Goal: Transaction & Acquisition: Purchase product/service

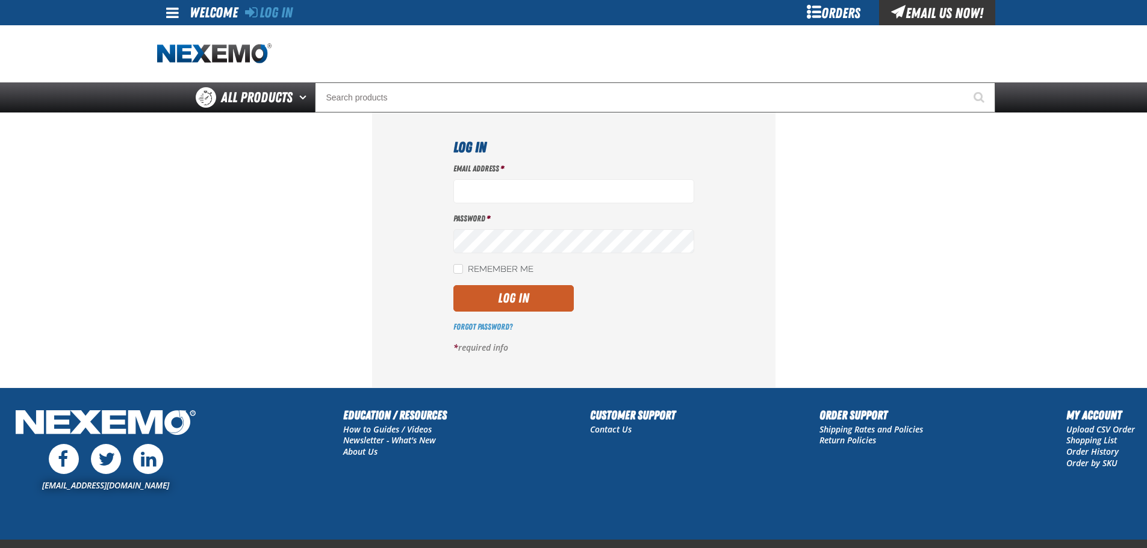
type input "jmeyer@vtaig.com"
click at [463, 266] on label "Remember Me" at bounding box center [493, 269] width 80 height 11
click at [463, 266] on input "Remember Me" at bounding box center [458, 269] width 10 height 10
checkbox input "true"
click at [526, 306] on button "Log In" at bounding box center [513, 298] width 120 height 26
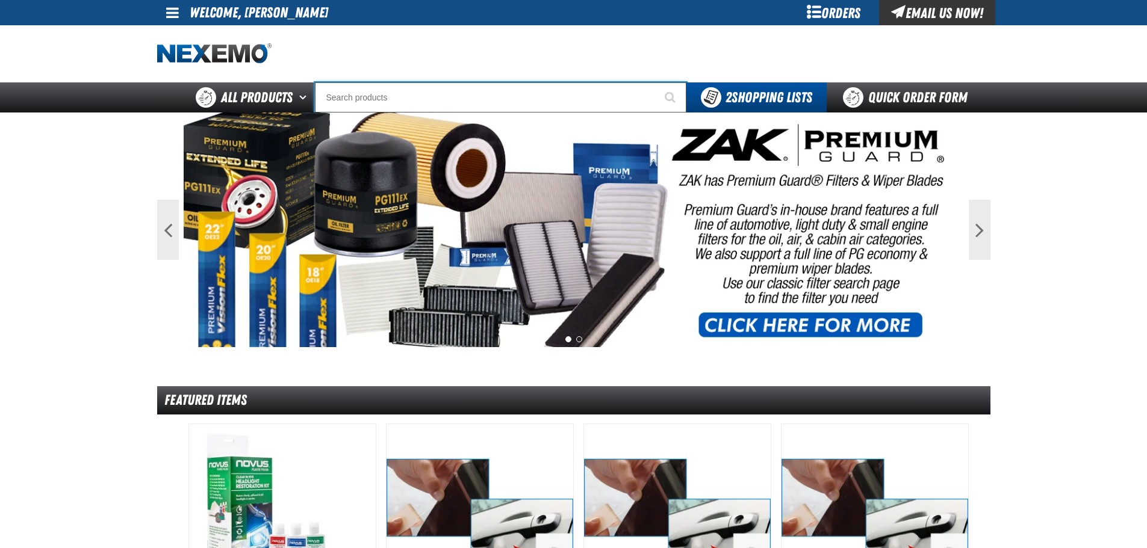
click at [458, 101] on input "Search" at bounding box center [500, 97] width 371 height 30
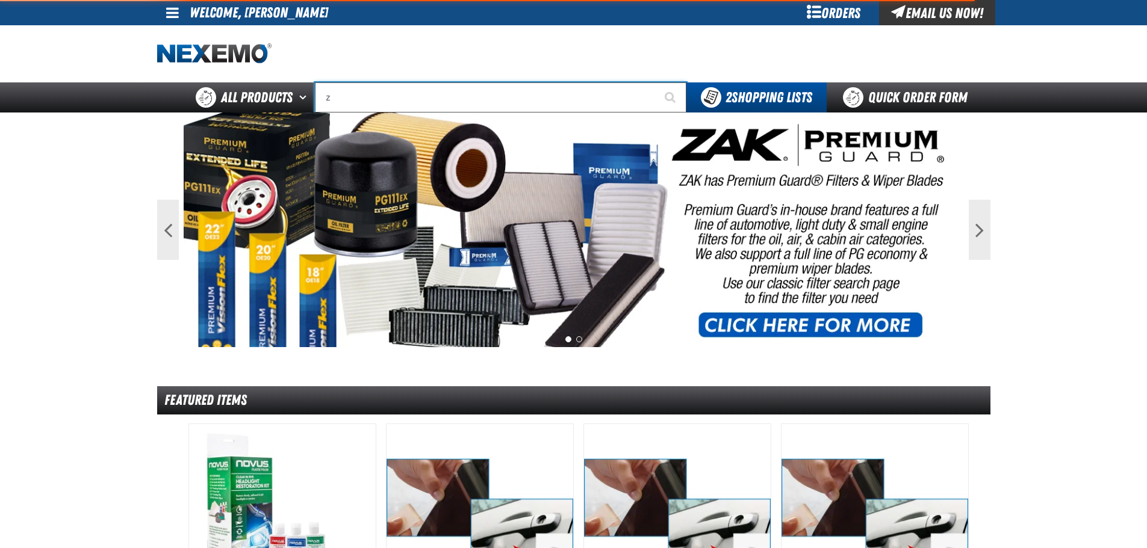
type input "za"
type input "zaKTEK Remittance Register (DOWNLOADABLE)"
type input "zak"
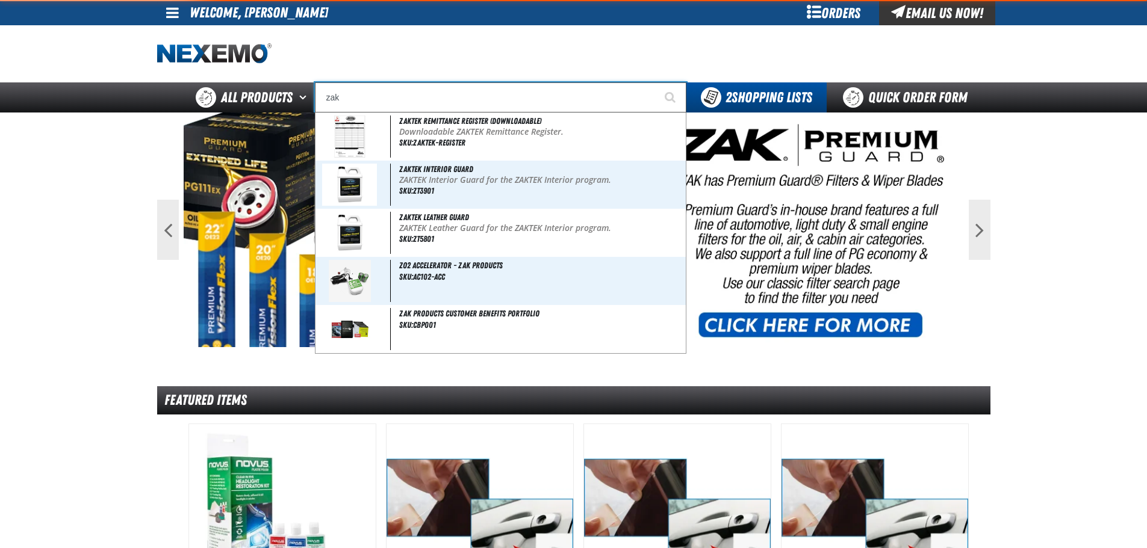
type input "zak Products Customer Benefits Portfolio"
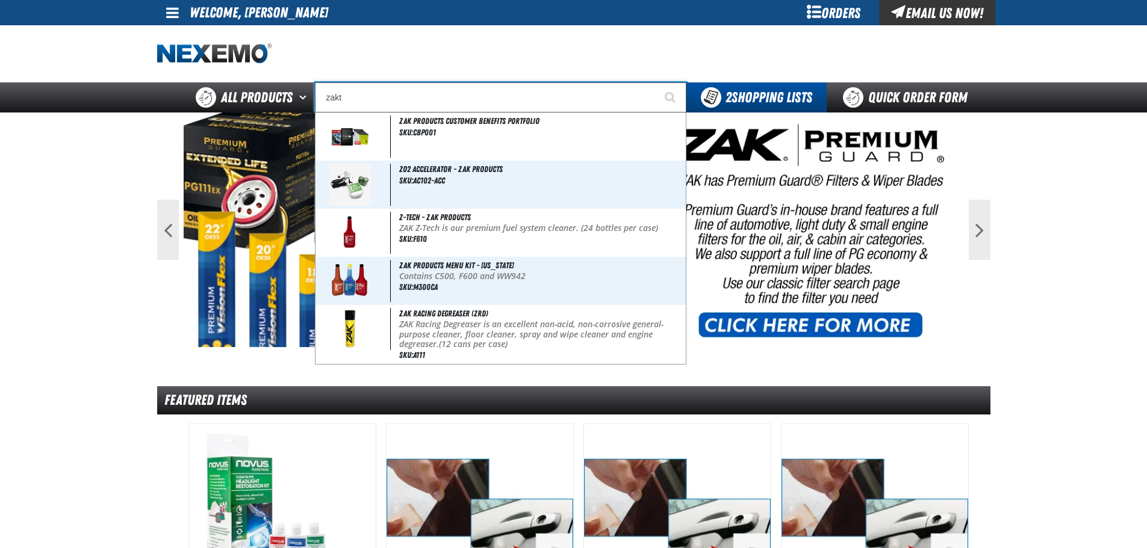
type input "zakte"
type input "zakteK Remittance Register (DOWNLOADABLE)"
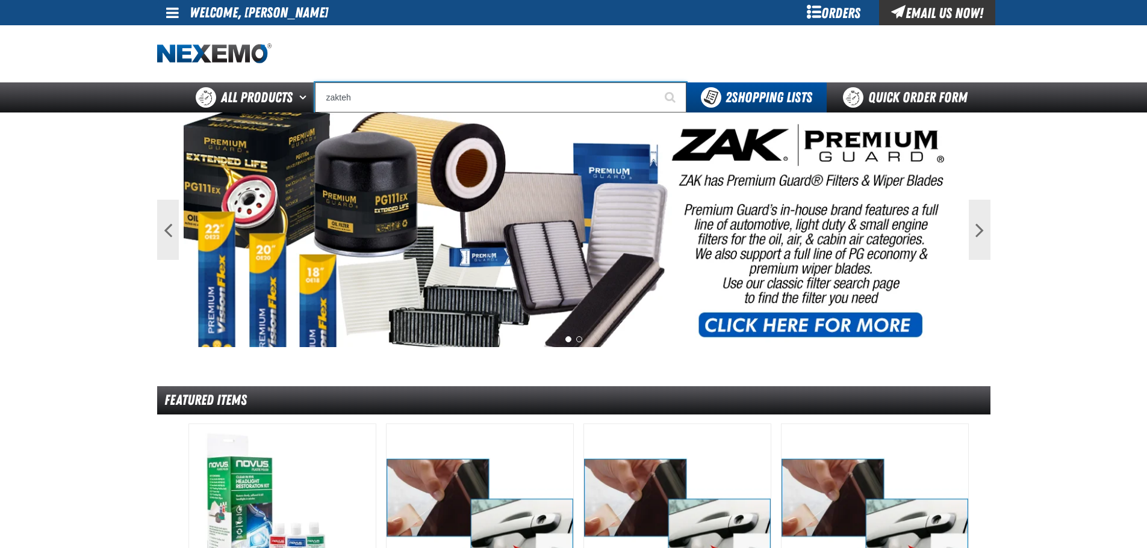
type input "zakte"
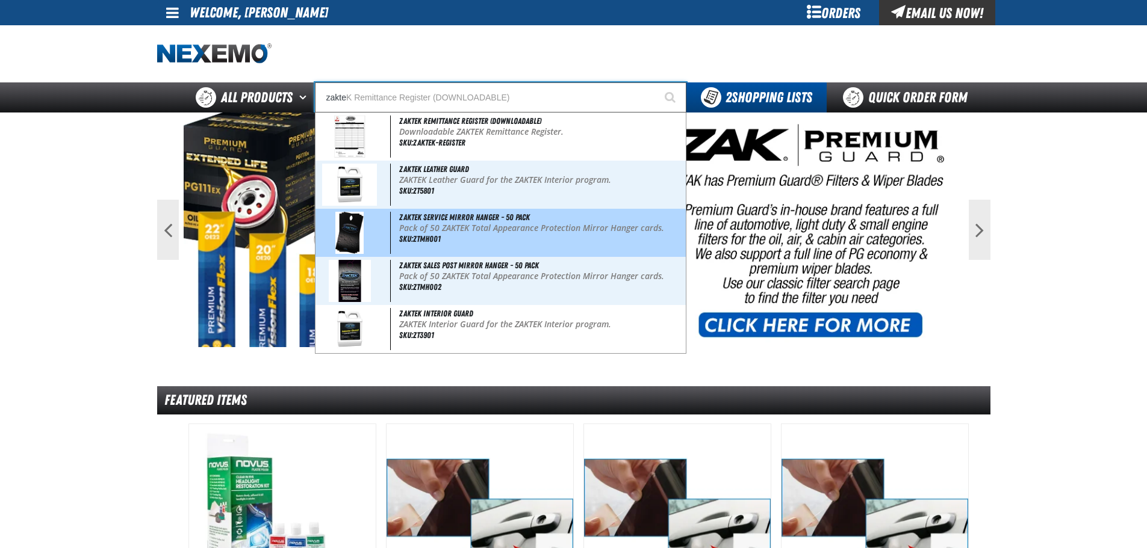
type input "zakteK Remittance Register (DOWNLOADABLE)"
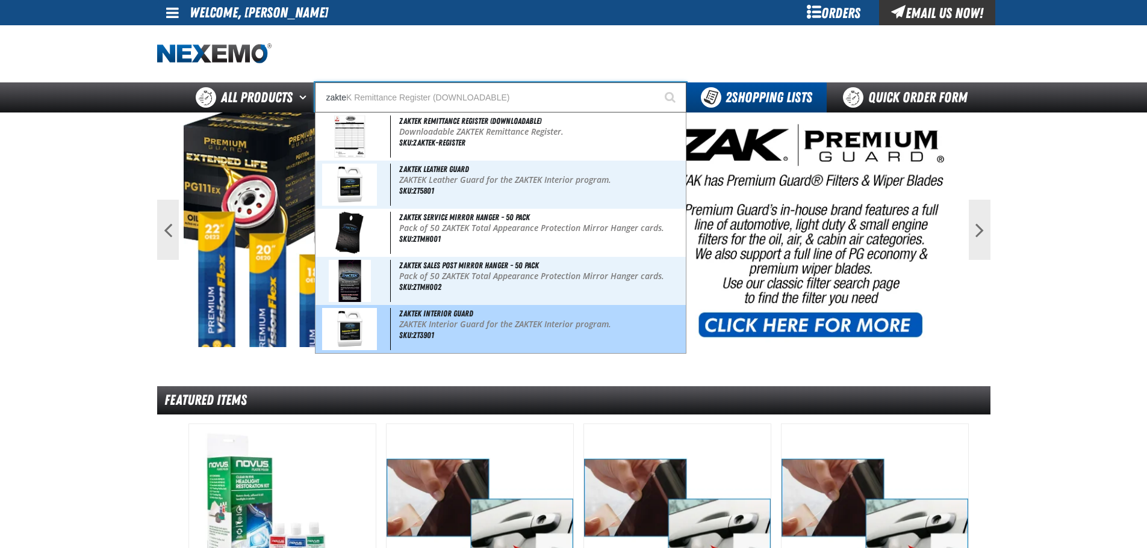
click at [415, 332] on span "SKU:ZT3901" at bounding box center [416, 335] width 35 height 10
type input "ZAKTEK Interior Guard"
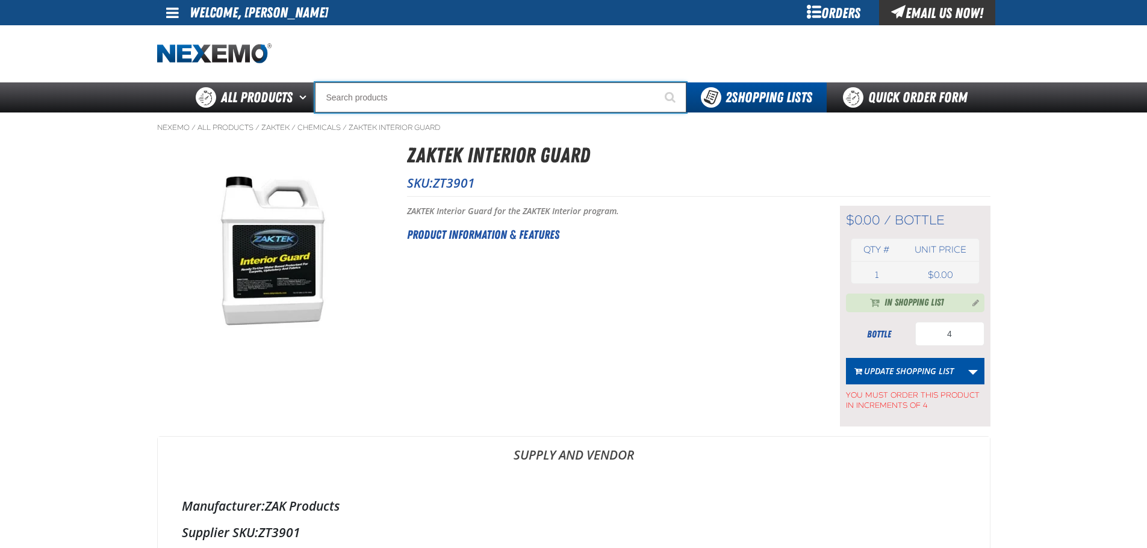
click at [460, 98] on input "Search" at bounding box center [500, 97] width 371 height 30
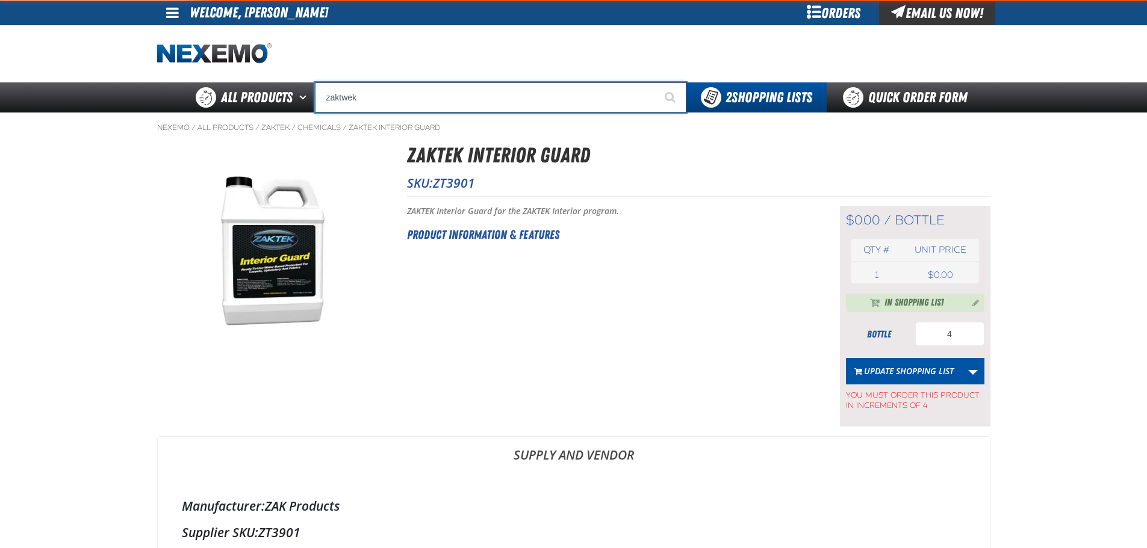
type input "zaktwek"
click at [656, 82] on button "Start Searching" at bounding box center [671, 97] width 30 height 30
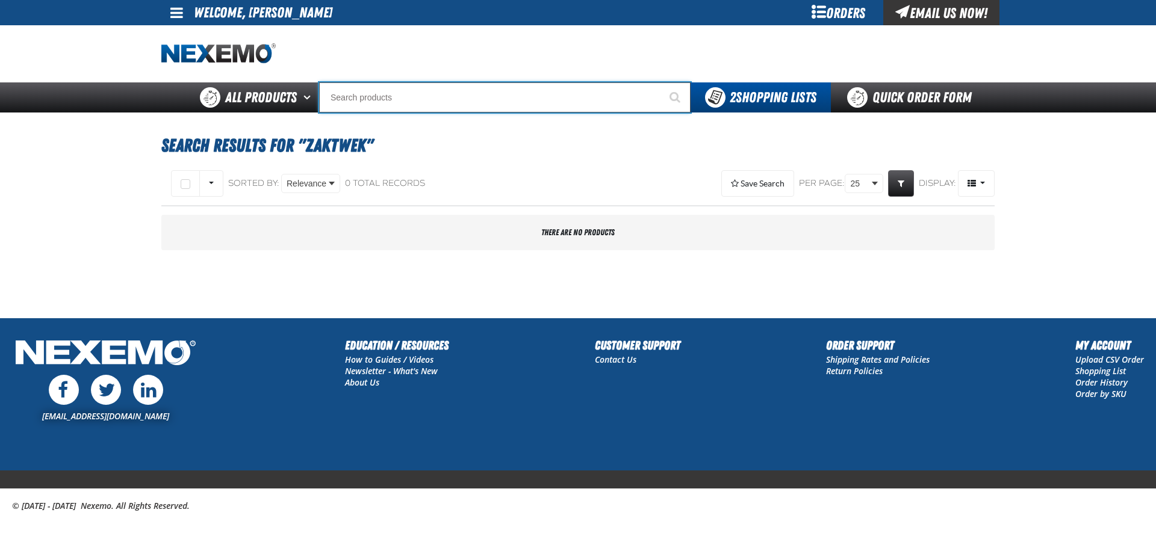
click at [407, 94] on input "Search" at bounding box center [504, 97] width 371 height 30
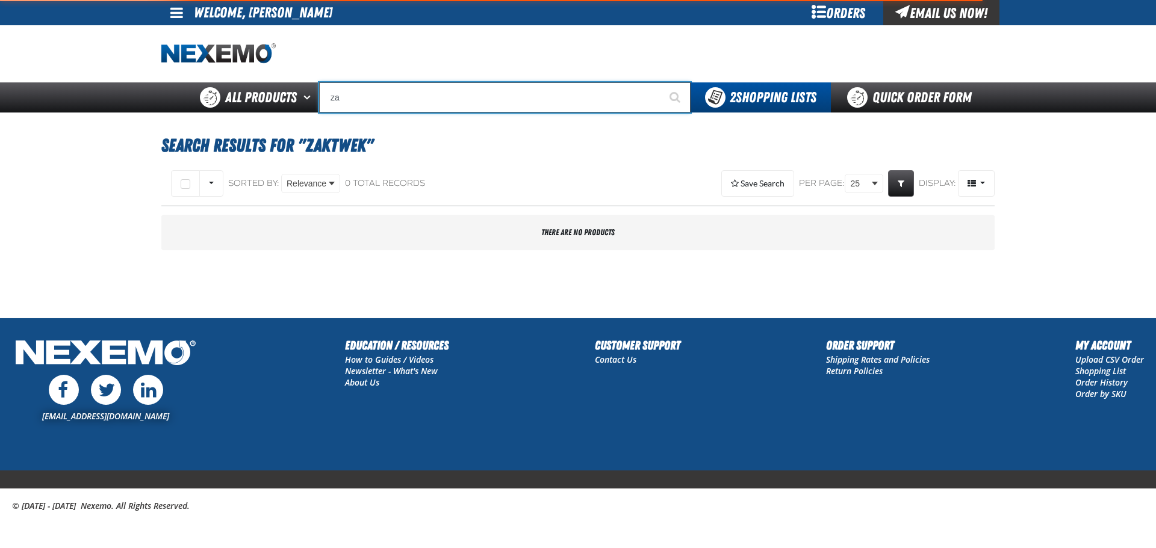
type input "zak"
type input "zak Products Customer Benefits Portfolio"
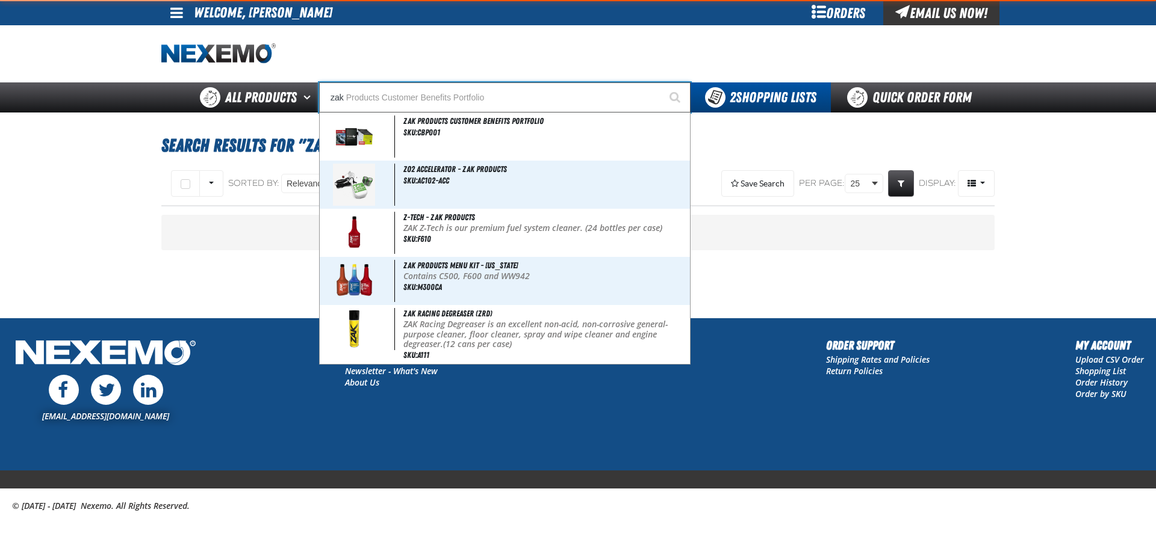
type input "zakt"
type input "zaktEK Remittance Register (DOWNLOADABLE)"
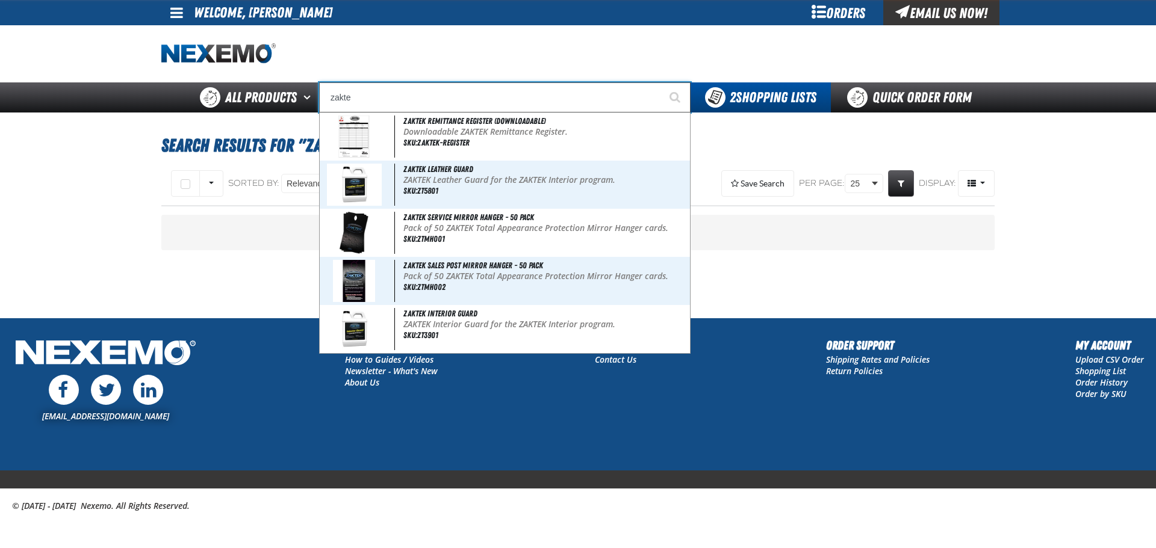
type input "zaktek"
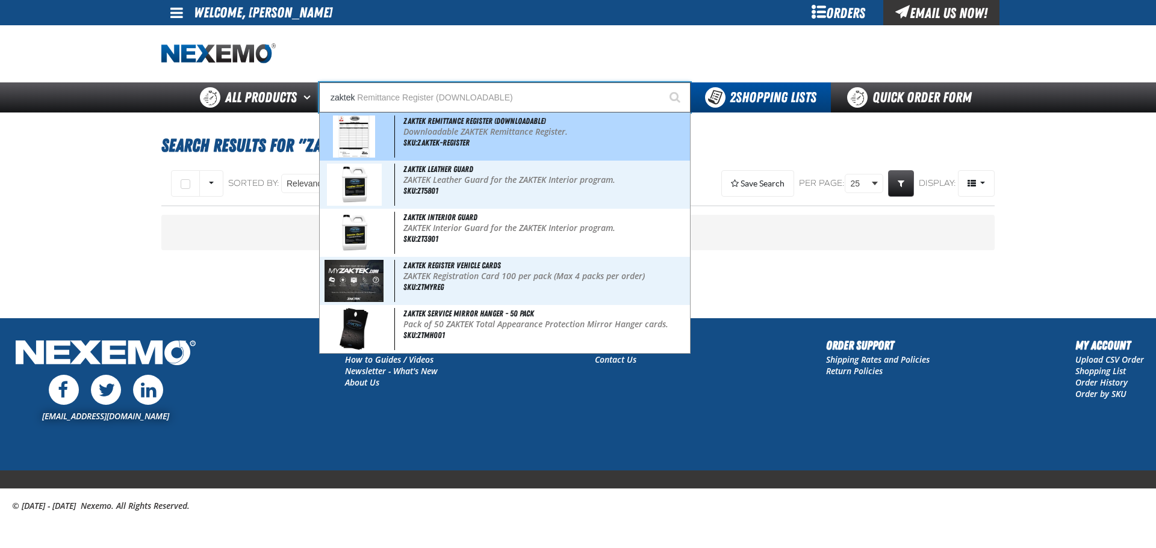
type input "zaktek Remittance Register (DOWNLOADABLE)"
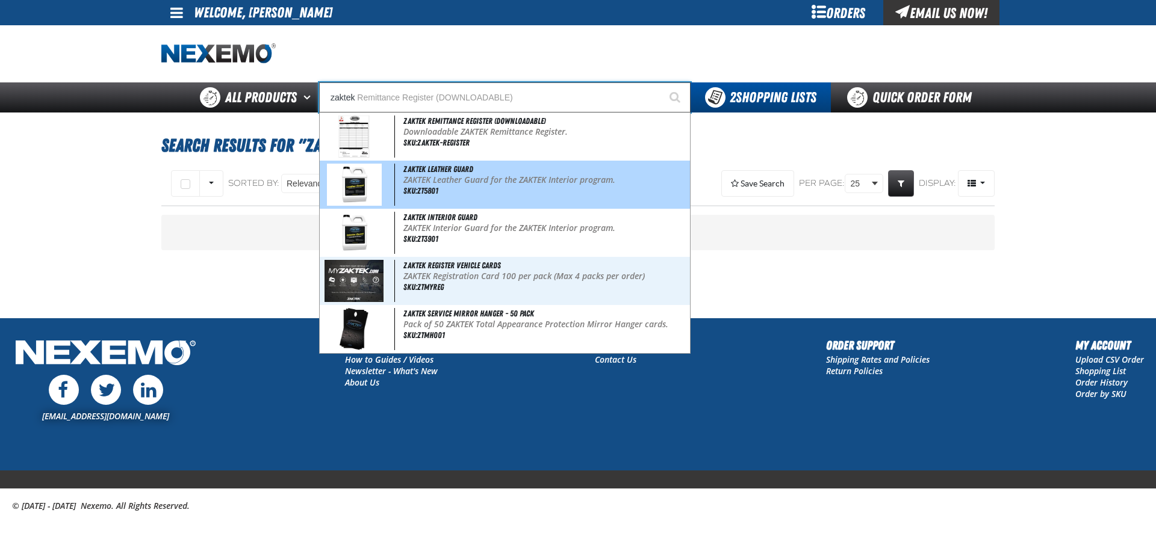
click at [406, 182] on p "ZAKTEK Leather Guard for the ZAKTEK Interior program." at bounding box center [545, 180] width 284 height 10
type input "ZAKTEK Leather Guard"
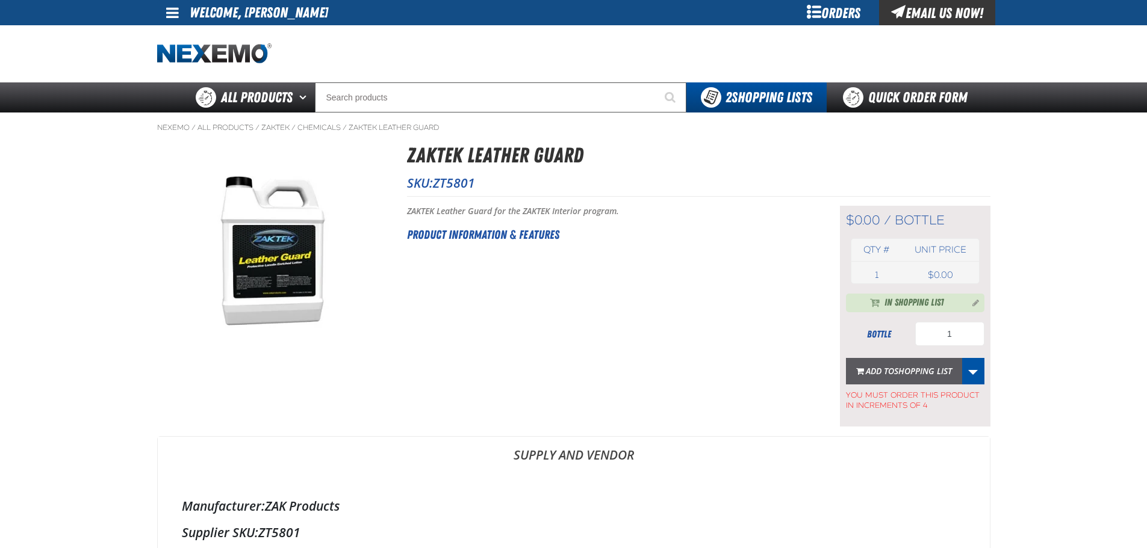
click at [910, 365] on span "Shopping List" at bounding box center [923, 370] width 58 height 11
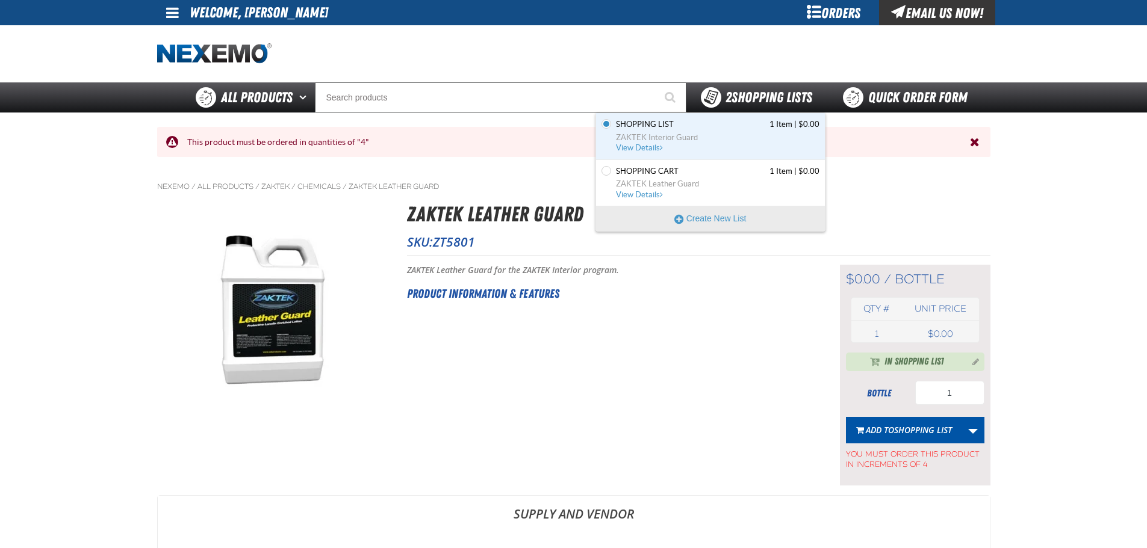
click at [747, 90] on span "2 Shopping Lists" at bounding box center [768, 97] width 87 height 17
click at [651, 187] on span "ZAKTEK Leather Guard" at bounding box center [717, 184] width 203 height 11
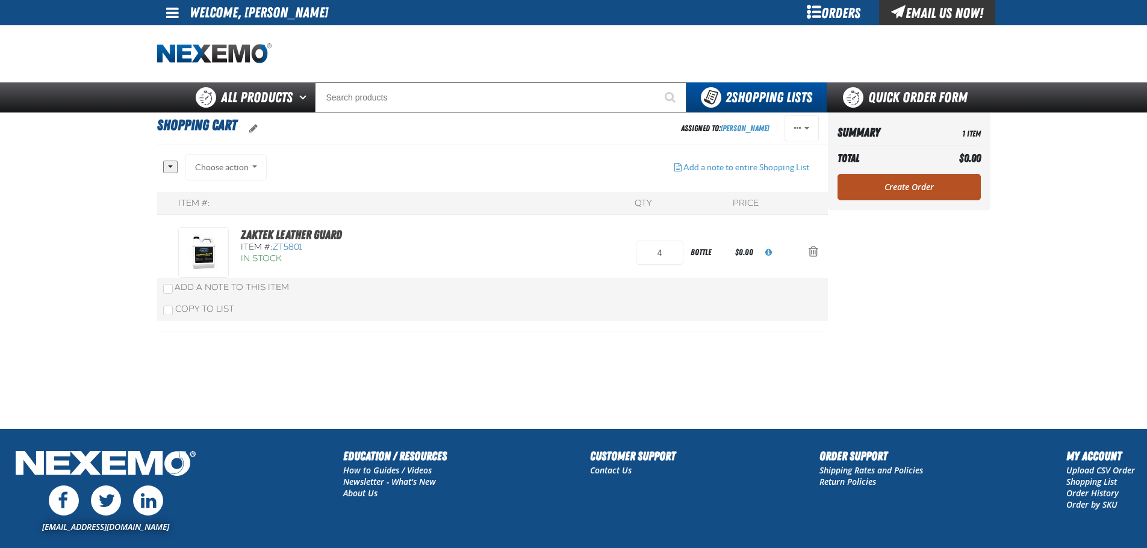
click at [938, 190] on link "Create Order" at bounding box center [908, 187] width 143 height 26
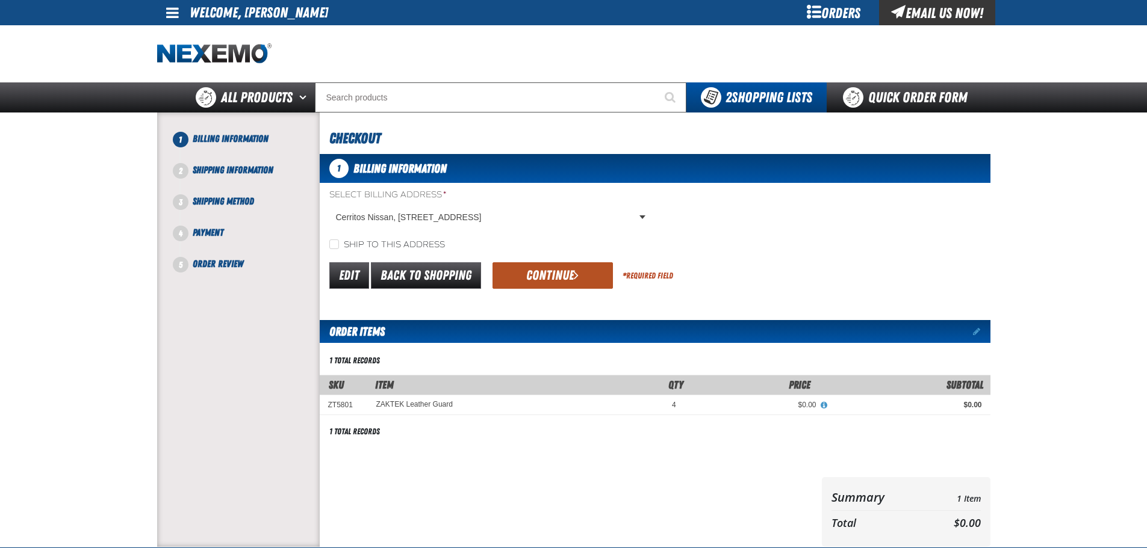
click at [553, 266] on button "Continue" at bounding box center [552, 275] width 120 height 26
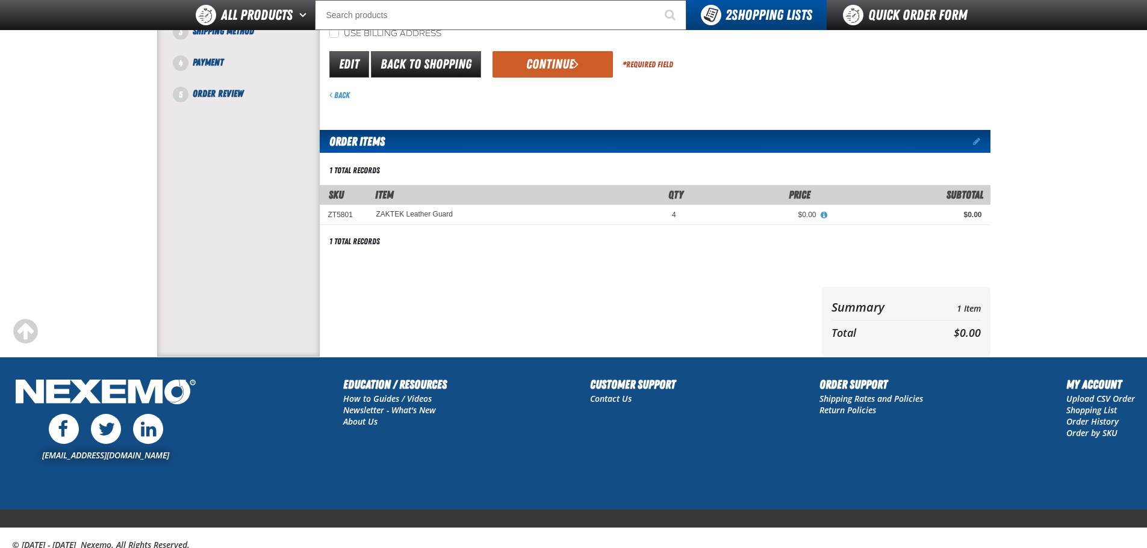
scroll to position [100, 0]
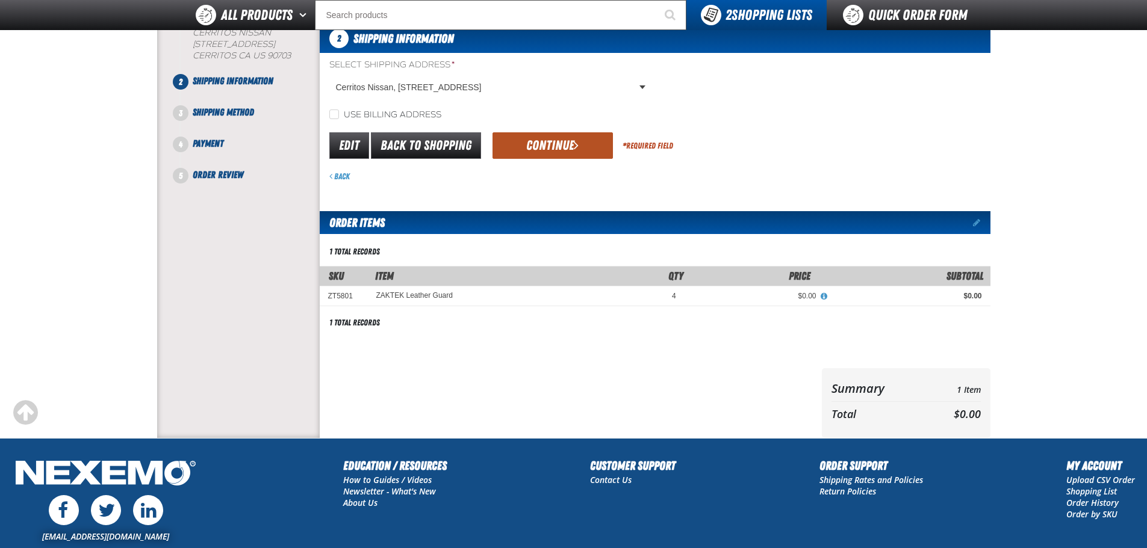
click at [538, 152] on button "Continue" at bounding box center [552, 145] width 120 height 26
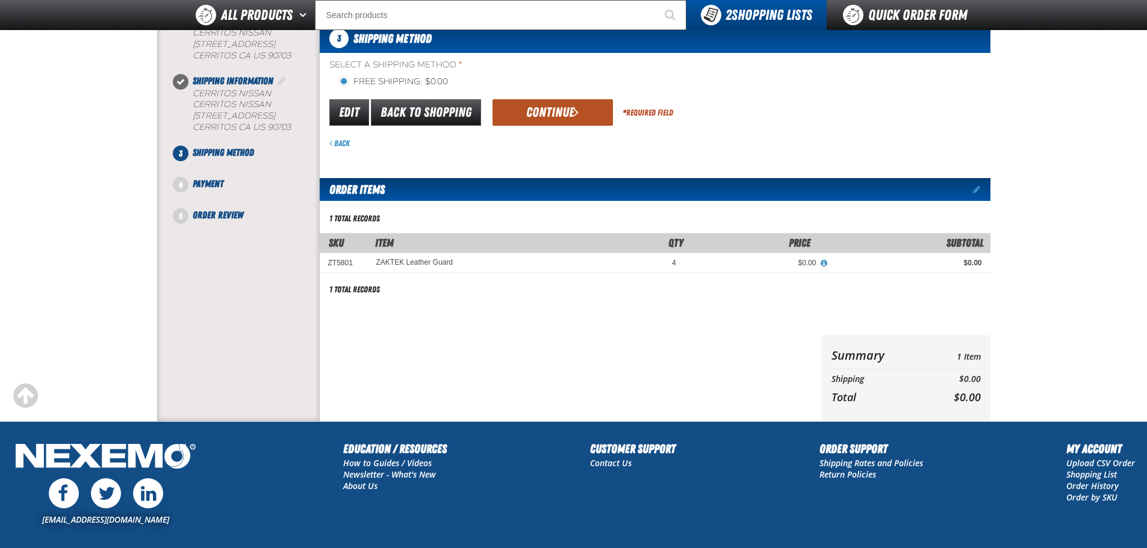
click at [563, 107] on button "Continue" at bounding box center [552, 112] width 120 height 26
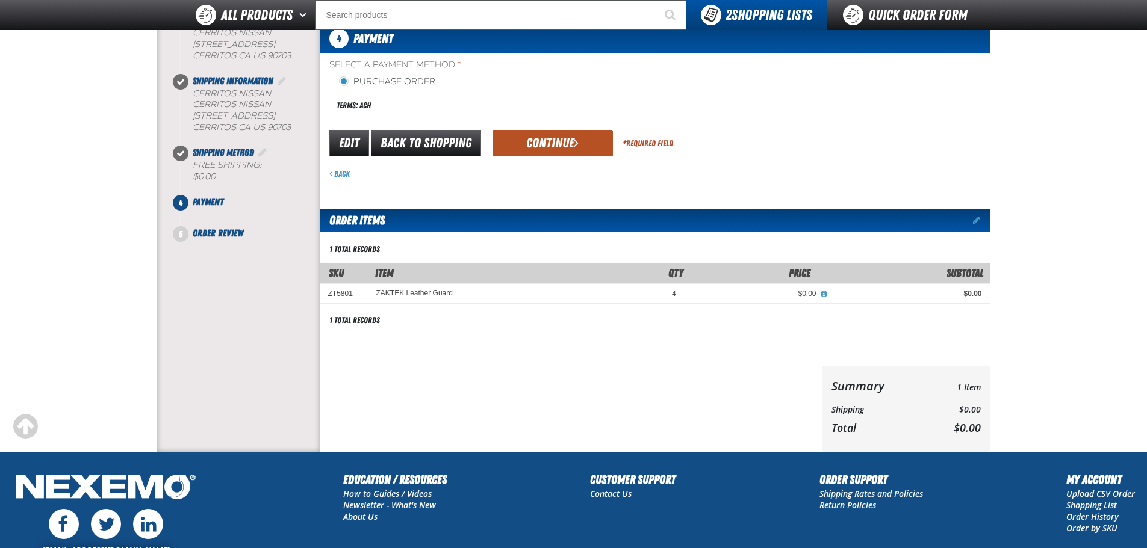
click at [571, 139] on button "Continue" at bounding box center [552, 143] width 120 height 26
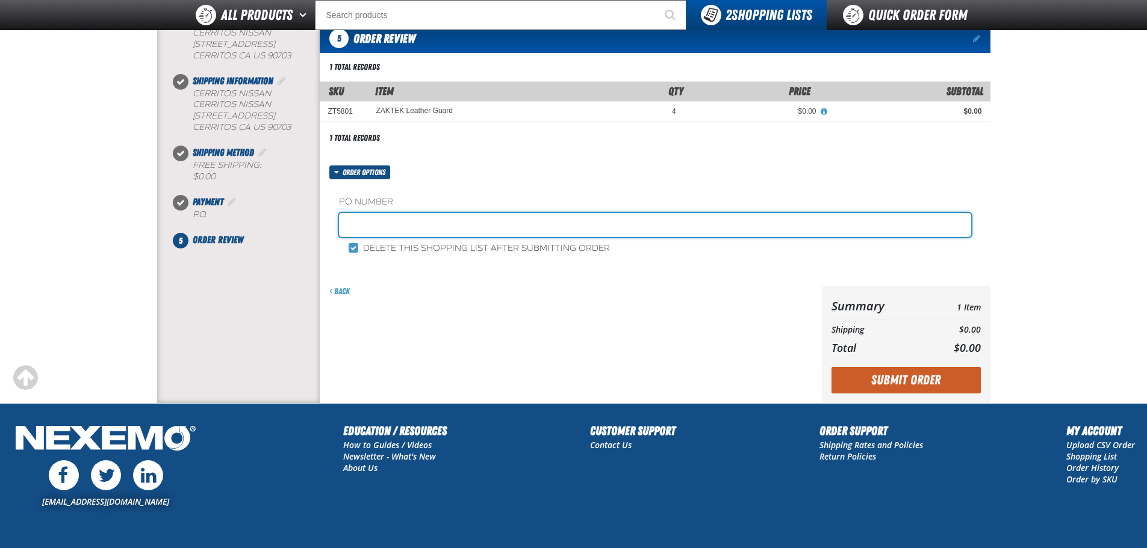
drag, startPoint x: 414, startPoint y: 231, endPoint x: 598, endPoint y: 211, distance: 185.2
click at [414, 231] on input "text" at bounding box center [655, 225] width 632 height 24
type input "j"
type input "JOHN MEYER"
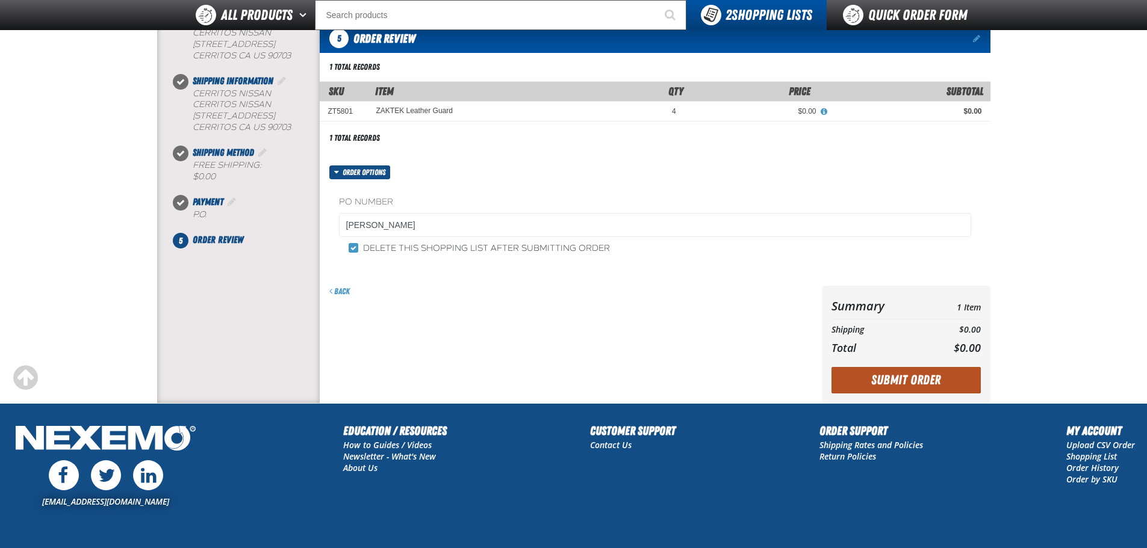
click at [877, 377] on button "Submit Order" at bounding box center [905, 380] width 149 height 26
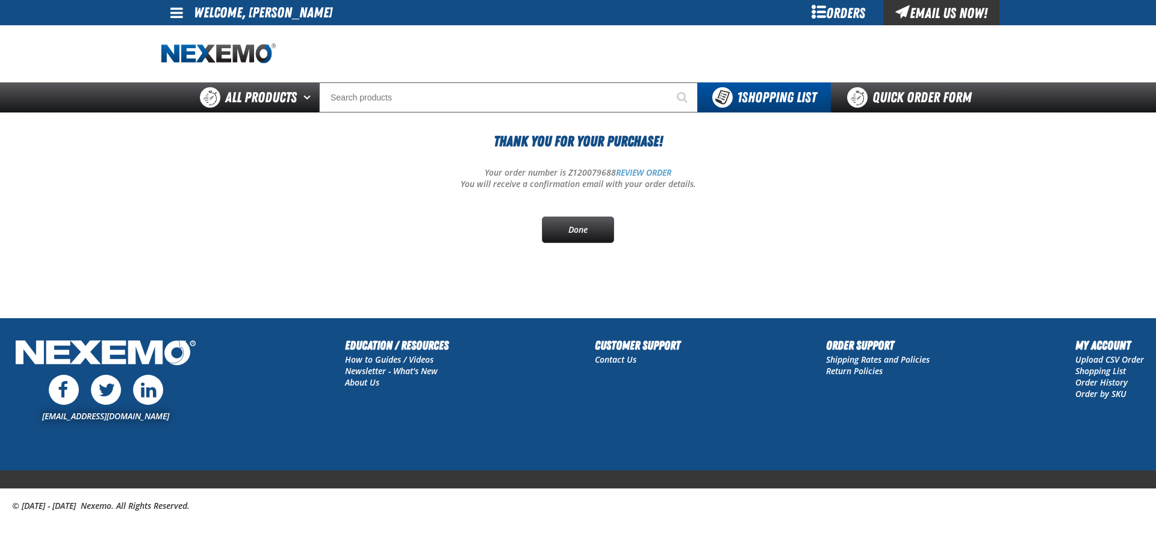
click at [542, 217] on link "Done" at bounding box center [578, 230] width 72 height 26
